Goal: Find specific page/section: Find specific page/section

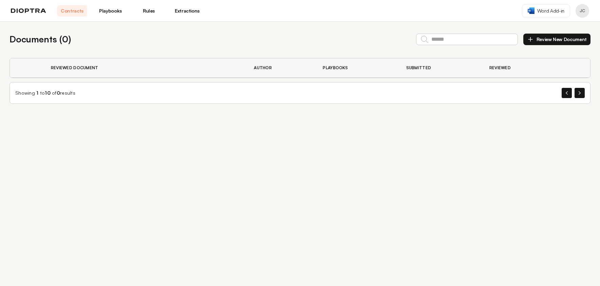
click at [80, 92] on div "Showing 1 to 10 of 0 results" at bounding box center [300, 93] width 581 height 22
drag, startPoint x: 79, startPoint y: 71, endPoint x: 105, endPoint y: 25, distance: 52.0
click at [81, 67] on th "Reviewed Document" at bounding box center [144, 67] width 203 height 19
click at [110, 12] on link "Playbooks" at bounding box center [110, 11] width 30 height 12
click at [113, 9] on link "Playbooks" at bounding box center [110, 11] width 30 height 12
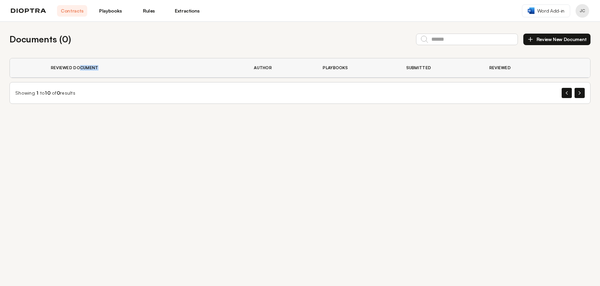
click at [112, 13] on link "Playbooks" at bounding box center [110, 11] width 30 height 12
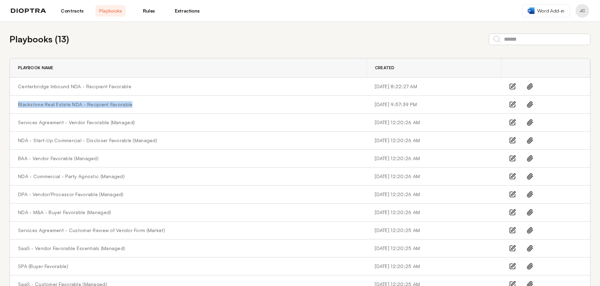
drag, startPoint x: 138, startPoint y: 104, endPoint x: 16, endPoint y: 107, distance: 121.3
click at [16, 107] on td "Blackstone Real Estate NDA - Recipient Favorable" at bounding box center [188, 105] width 357 height 18
copy link "Blackstone Real Estate NDA - Recipient Favorable"
